Goal: Information Seeking & Learning: Understand process/instructions

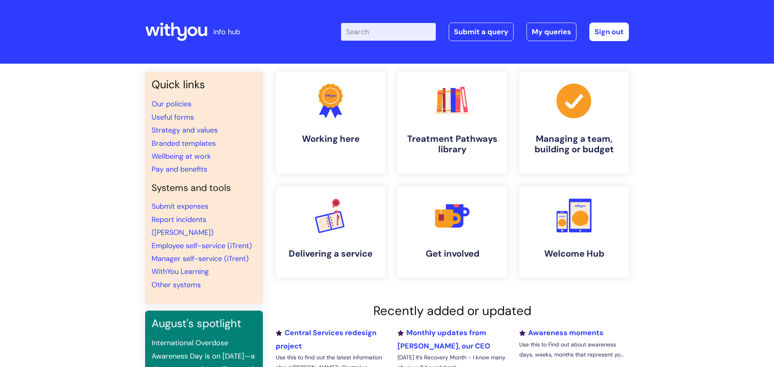
click at [397, 36] on input "Enter your search term here..." at bounding box center [388, 32] width 95 height 18
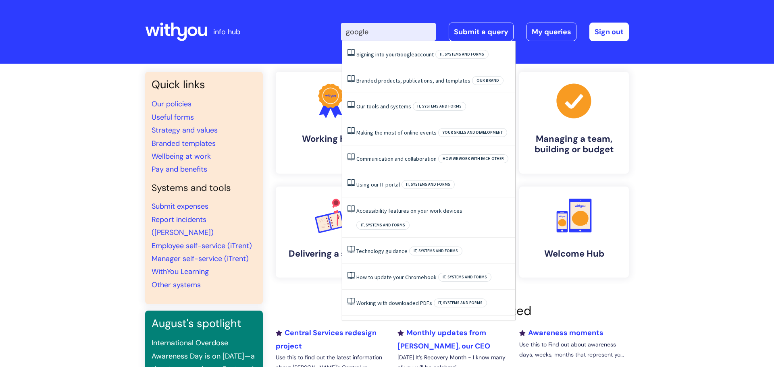
type input "google"
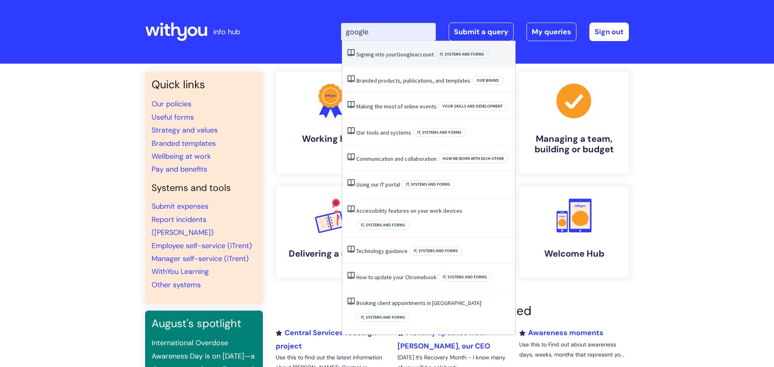
click at [425, 54] on link "Signing into your Google account" at bounding box center [394, 54] width 77 height 7
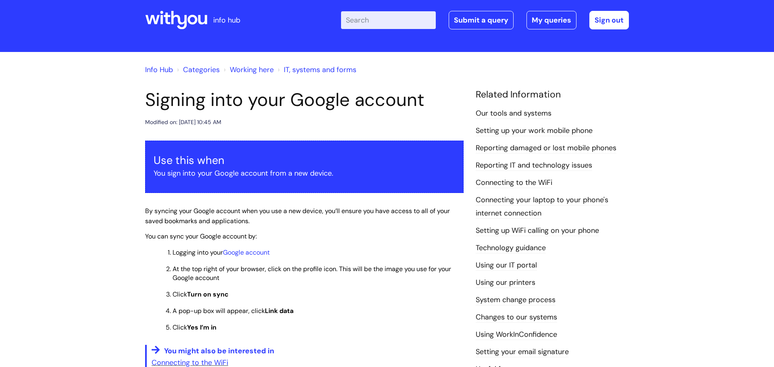
scroll to position [12, 0]
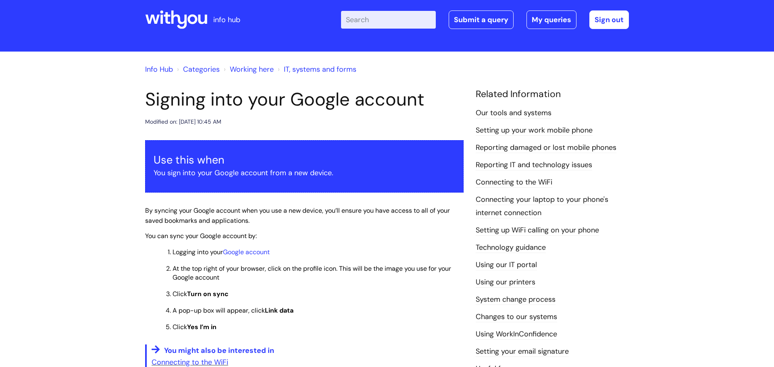
click at [324, 71] on link "IT, systems and forms" at bounding box center [320, 70] width 73 height 10
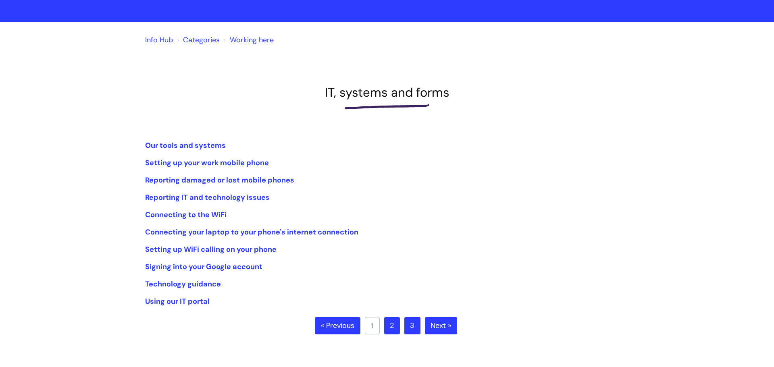
scroll to position [48, 0]
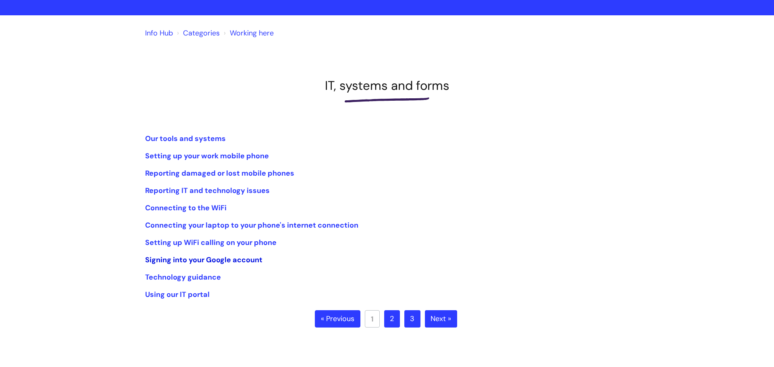
click at [196, 259] on link "Signing into your Google account" at bounding box center [203, 260] width 117 height 10
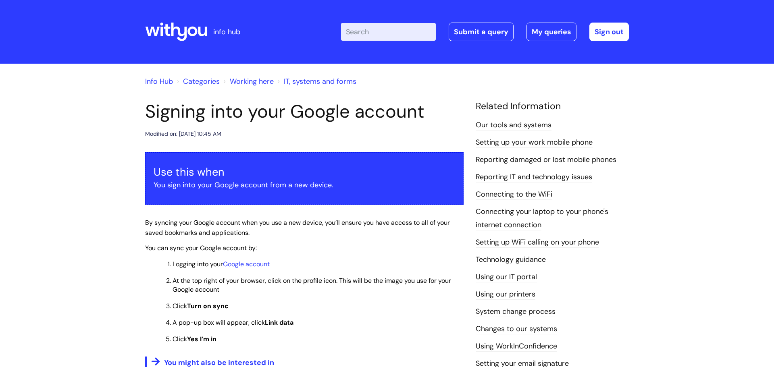
click at [379, 31] on input "Enter your search term here..." at bounding box center [388, 32] width 95 height 18
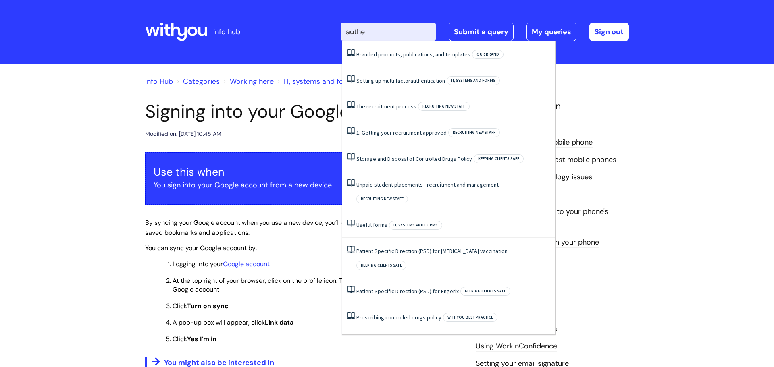
type input "authen"
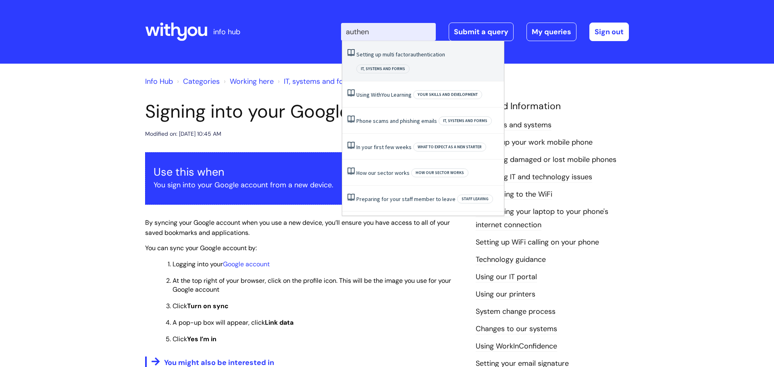
click at [408, 57] on link "Setting up multi factor authentication" at bounding box center [400, 54] width 89 height 7
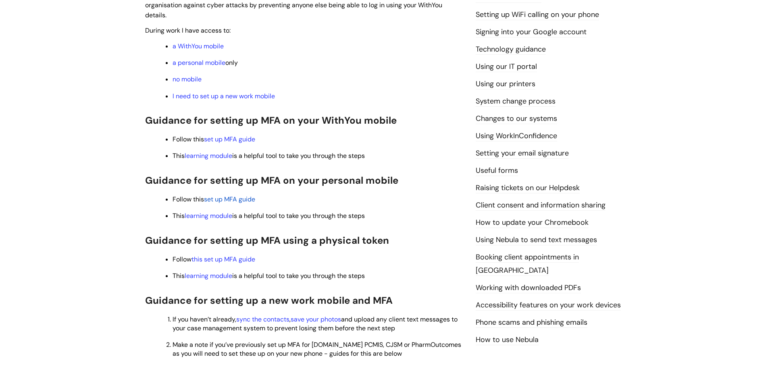
scroll to position [228, 0]
click at [235, 138] on link "set up MFA guide" at bounding box center [229, 139] width 51 height 8
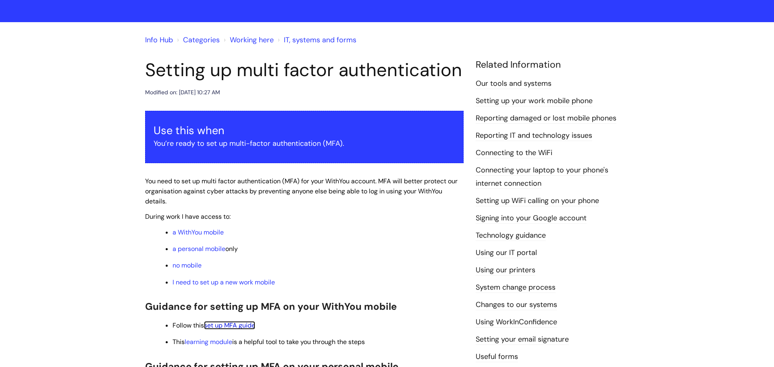
scroll to position [46, 0]
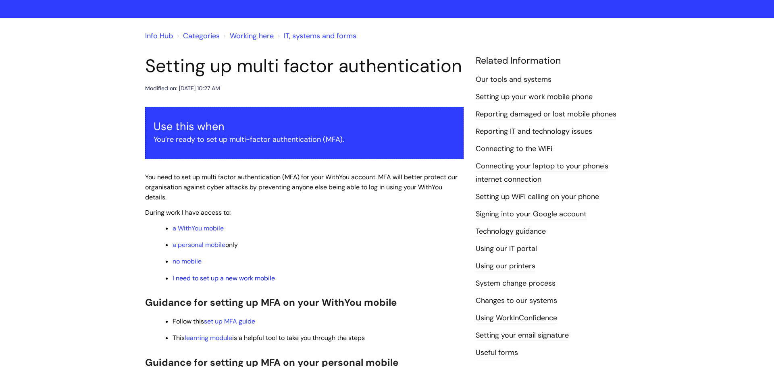
click at [254, 280] on link "I need to set up a new work mobile" at bounding box center [224, 278] width 102 height 8
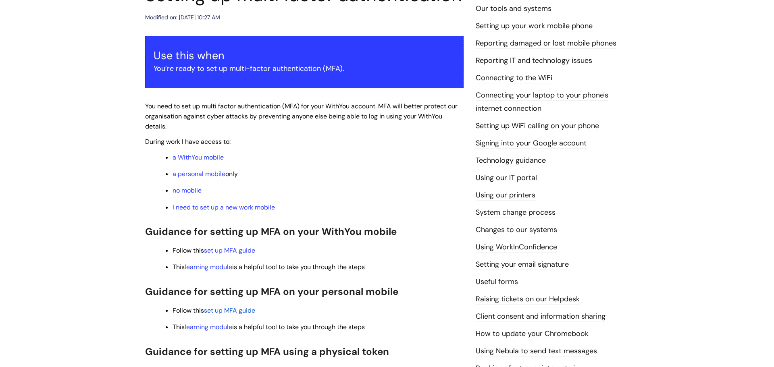
scroll to position [116, 0]
click at [529, 146] on link "Signing into your Google account" at bounding box center [531, 144] width 111 height 10
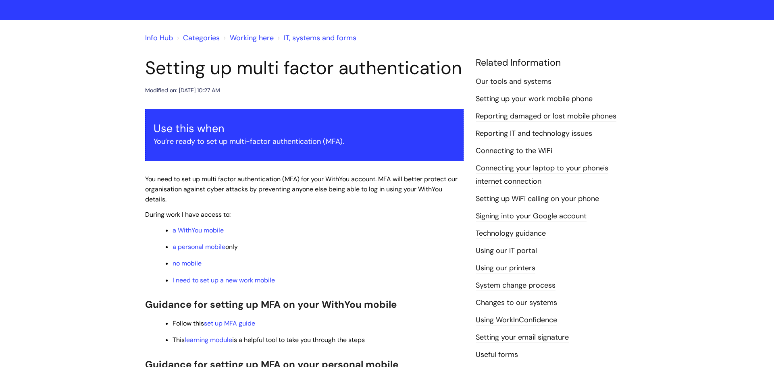
scroll to position [34, 0]
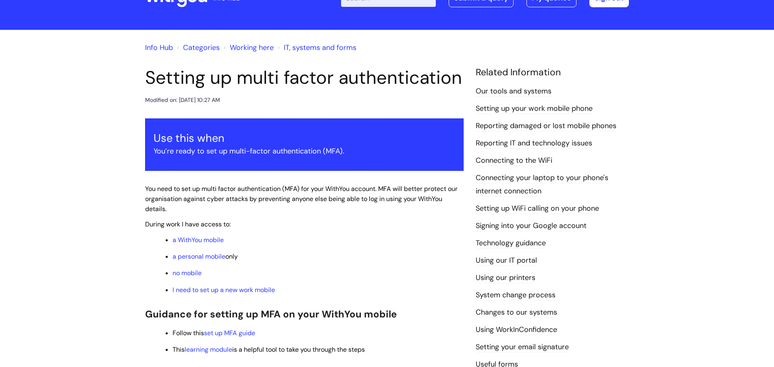
click at [523, 108] on link "Setting up your work mobile phone" at bounding box center [534, 109] width 117 height 10
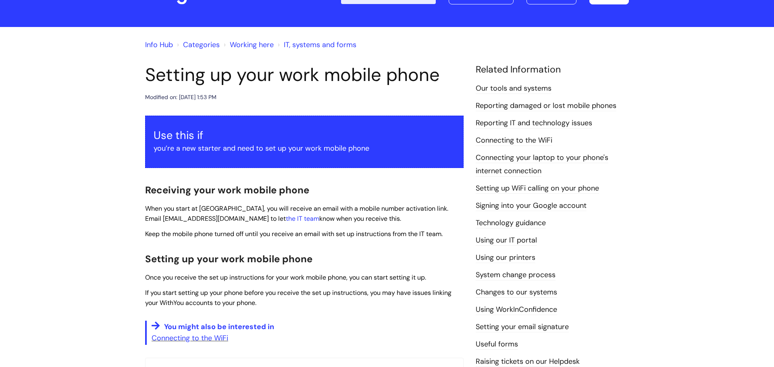
scroll to position [49, 0]
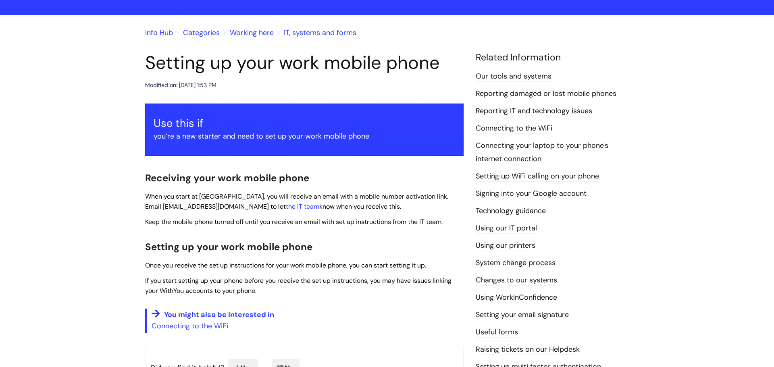
click at [532, 212] on link "Technology guidance" at bounding box center [511, 211] width 70 height 10
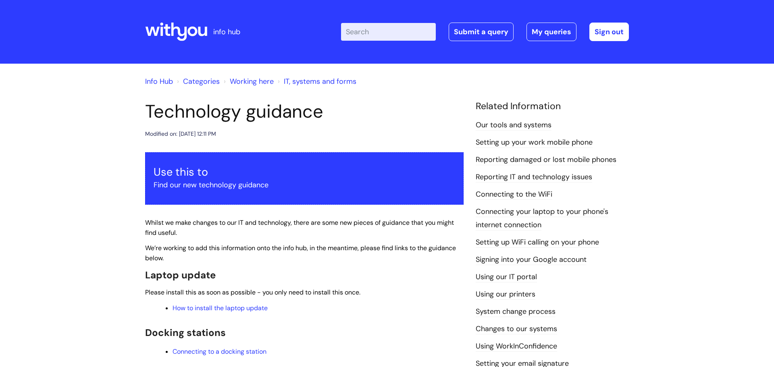
drag, startPoint x: 380, startPoint y: 32, endPoint x: 315, endPoint y: 40, distance: 65.8
click at [315, 40] on div "Enter your search term here... Search Submit a query My queries Welcome [PERSON…" at bounding box center [447, 32] width 364 height 48
click at [316, 83] on link "IT, systems and forms" at bounding box center [320, 82] width 73 height 10
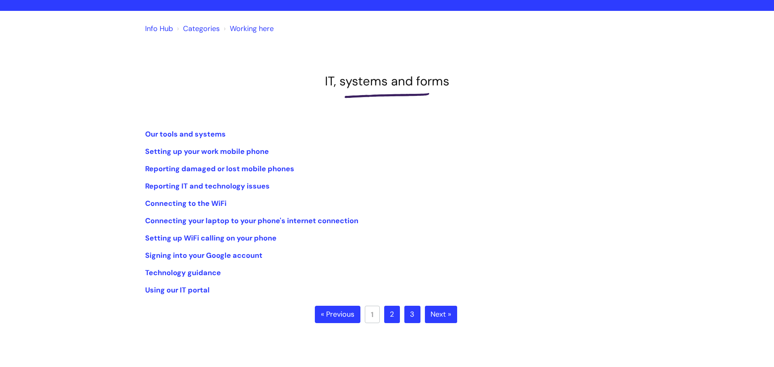
scroll to position [60, 0]
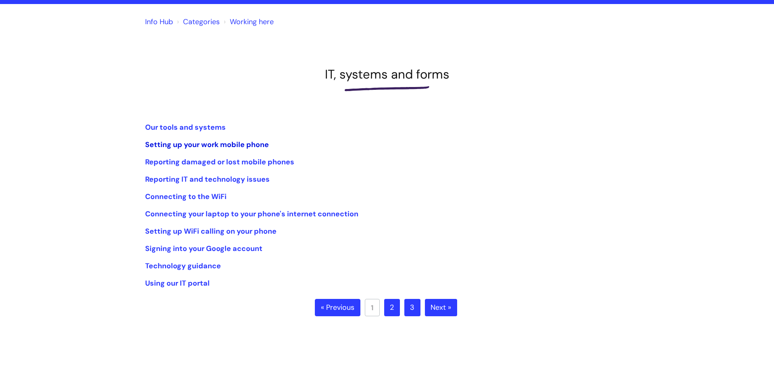
click at [218, 143] on link "Setting up your work mobile phone" at bounding box center [207, 145] width 124 height 10
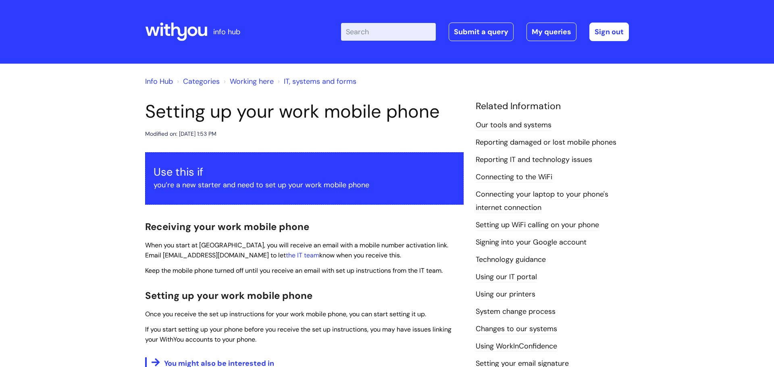
click at [194, 194] on div "Use this if you’re a new starter and need to set up your work mobile phone" at bounding box center [304, 178] width 319 height 53
click at [200, 182] on p "you’re a new starter and need to set up your work mobile phone" at bounding box center [305, 185] width 302 height 13
click at [201, 182] on p "you’re a new starter and need to set up your work mobile phone" at bounding box center [305, 185] width 302 height 13
click at [331, 175] on h3 "Use this if" at bounding box center [305, 172] width 302 height 13
click at [508, 123] on link "Our tools and systems" at bounding box center [514, 125] width 76 height 10
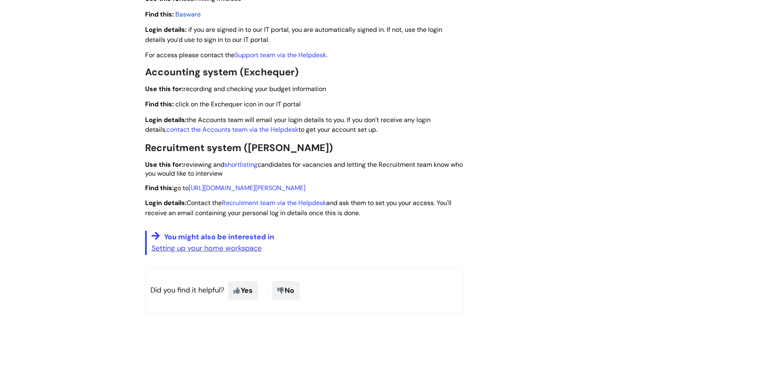
scroll to position [1155, 0]
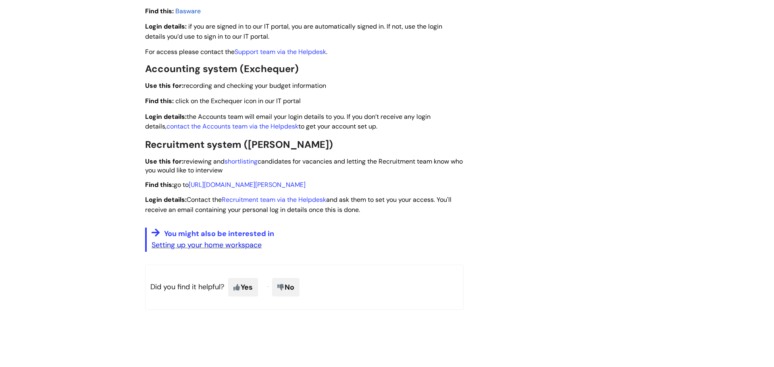
click at [197, 243] on link "Setting up your home workspace" at bounding box center [207, 245] width 110 height 10
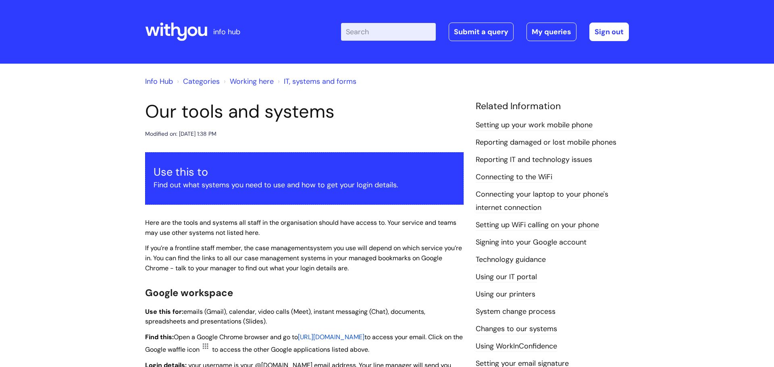
click at [388, 29] on input "Enter your search term here..." at bounding box center [388, 32] width 95 height 18
click at [250, 81] on link "Working here" at bounding box center [252, 82] width 44 height 10
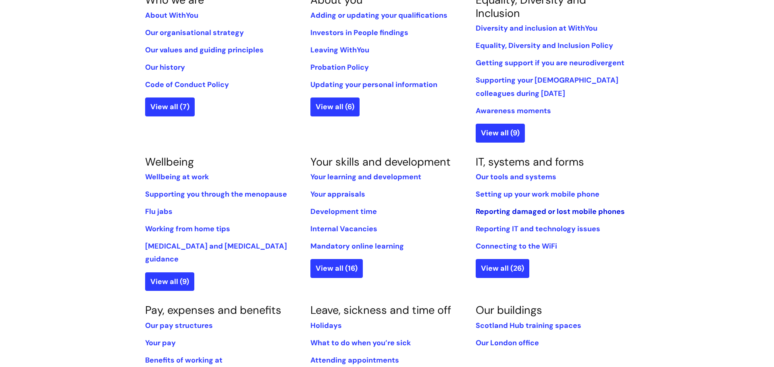
scroll to position [210, 0]
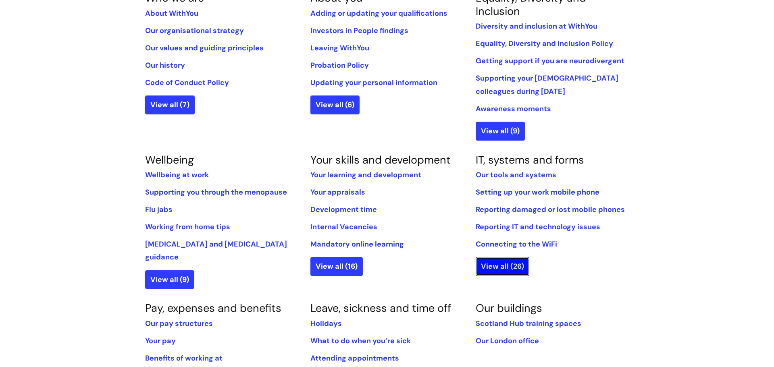
click at [505, 269] on link "View all (26)" at bounding box center [503, 266] width 54 height 19
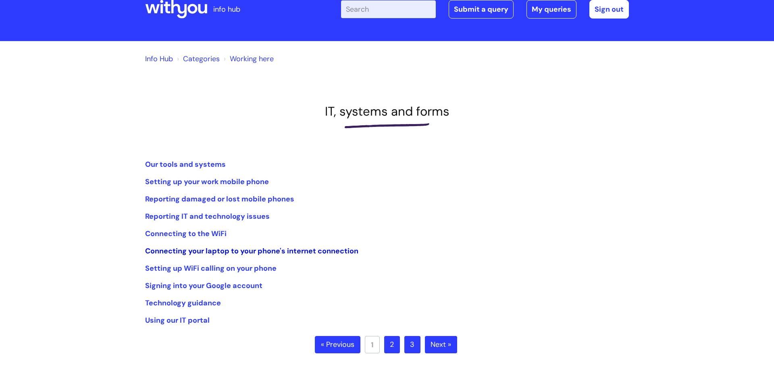
scroll to position [92, 0]
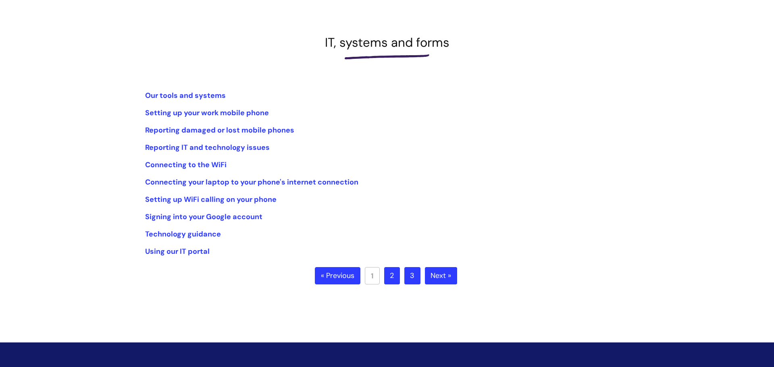
click at [441, 280] on link "Next »" at bounding box center [441, 276] width 32 height 18
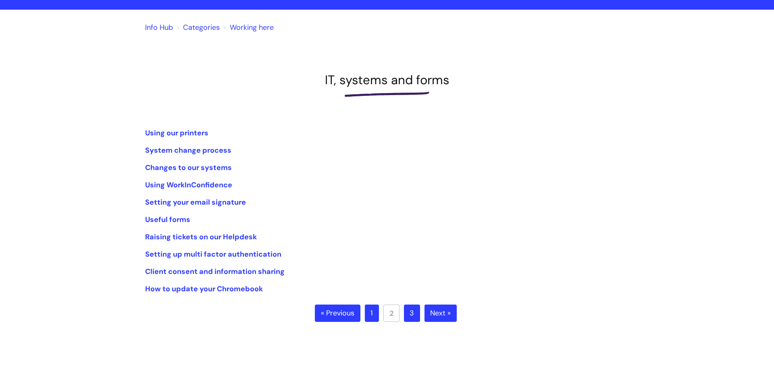
scroll to position [54, 0]
click at [262, 253] on link "Setting up multi factor authentication" at bounding box center [213, 254] width 136 height 10
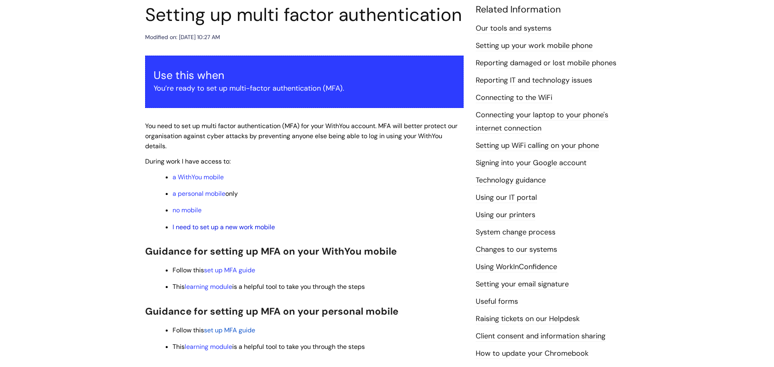
scroll to position [98, 0]
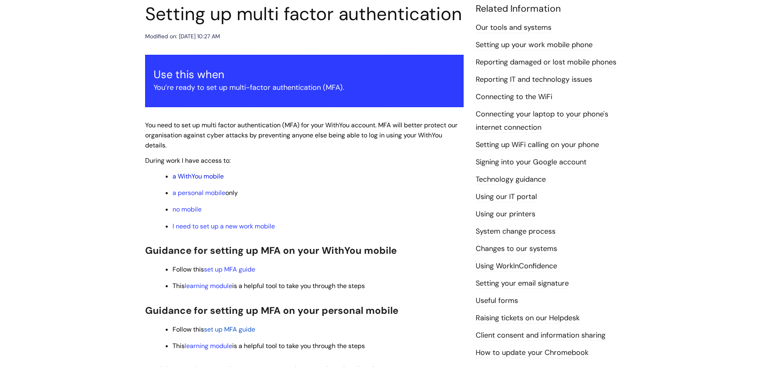
click at [202, 177] on link "a WithYou mobile" at bounding box center [198, 176] width 51 height 8
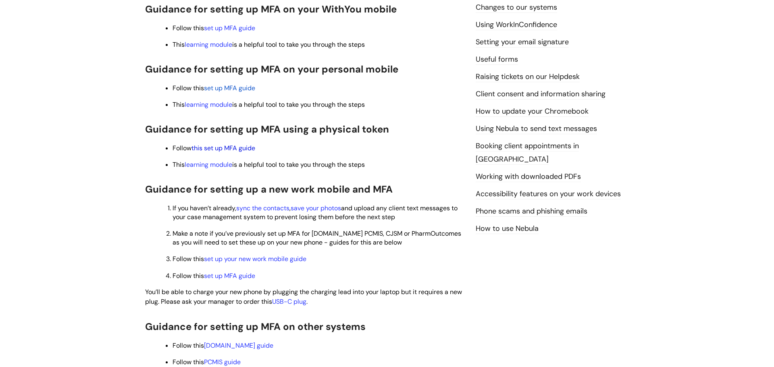
click at [231, 147] on link "this set up MFA guide" at bounding box center [224, 148] width 64 height 8
click at [260, 261] on link "set up your new work mobile guide" at bounding box center [255, 259] width 102 height 8
click at [231, 274] on link "set up MFA guide" at bounding box center [229, 276] width 51 height 8
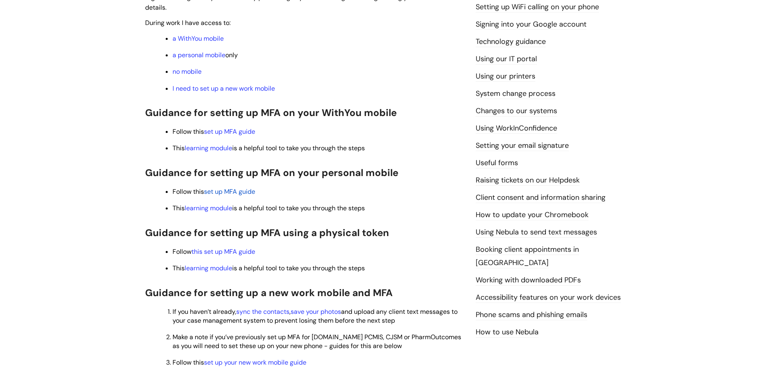
scroll to position [237, 0]
click at [237, 187] on span "set up MFA guide" at bounding box center [229, 190] width 51 height 8
